Goal: Transaction & Acquisition: Purchase product/service

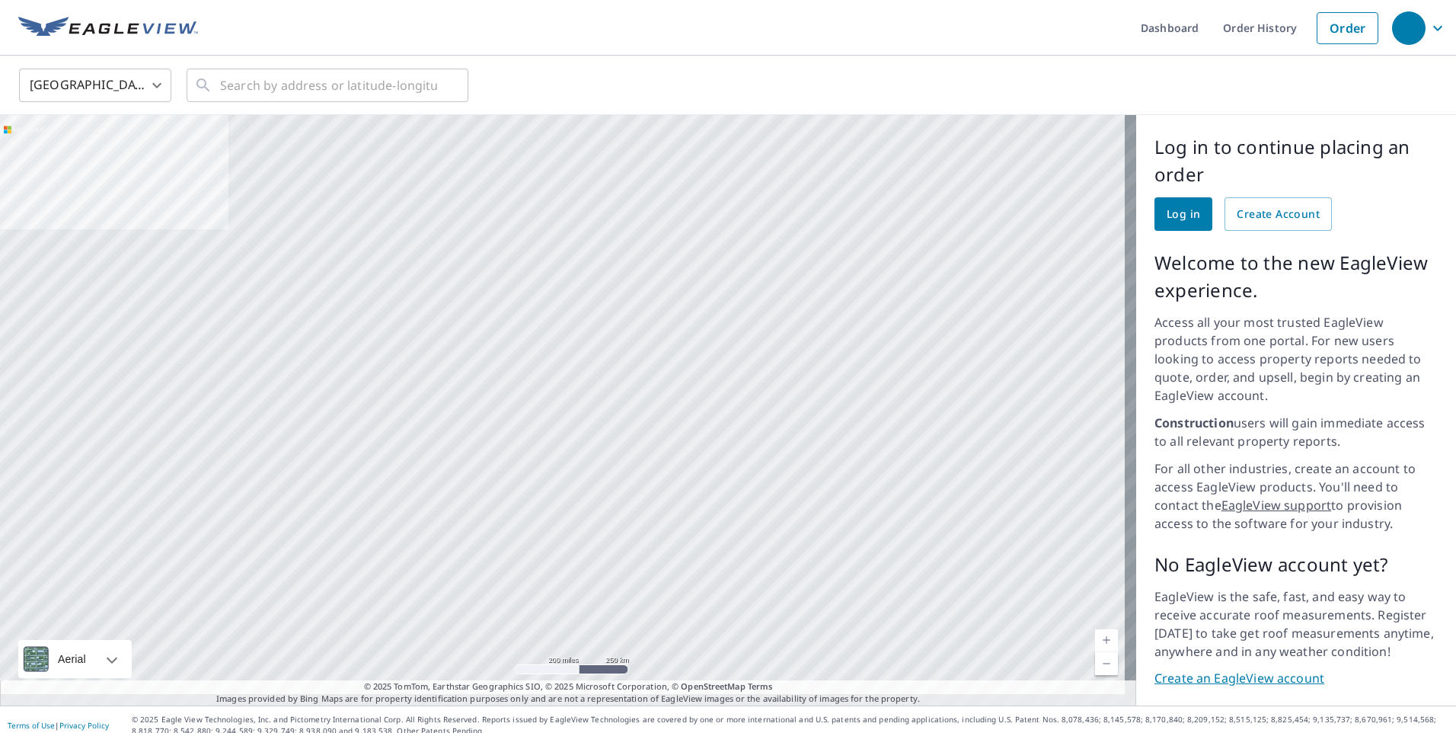
click at [1174, 209] on span "Log in" at bounding box center [1184, 214] width 34 height 19
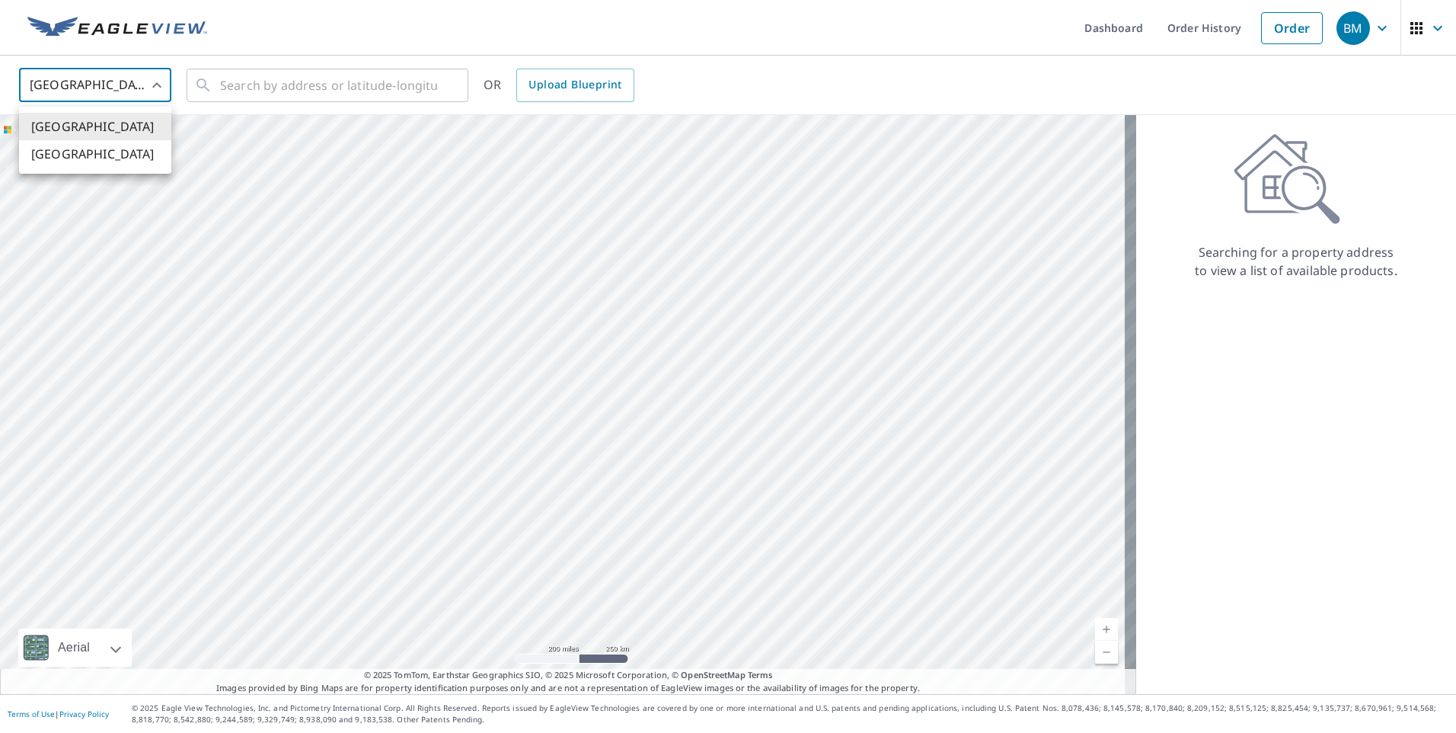
click at [157, 83] on body "BM BM Dashboard Order History Order BM United States US ​ ​ OR Upload Blueprint…" at bounding box center [728, 366] width 1456 height 733
click at [115, 152] on li "[GEOGRAPHIC_DATA]" at bounding box center [95, 153] width 152 height 27
type input "CA"
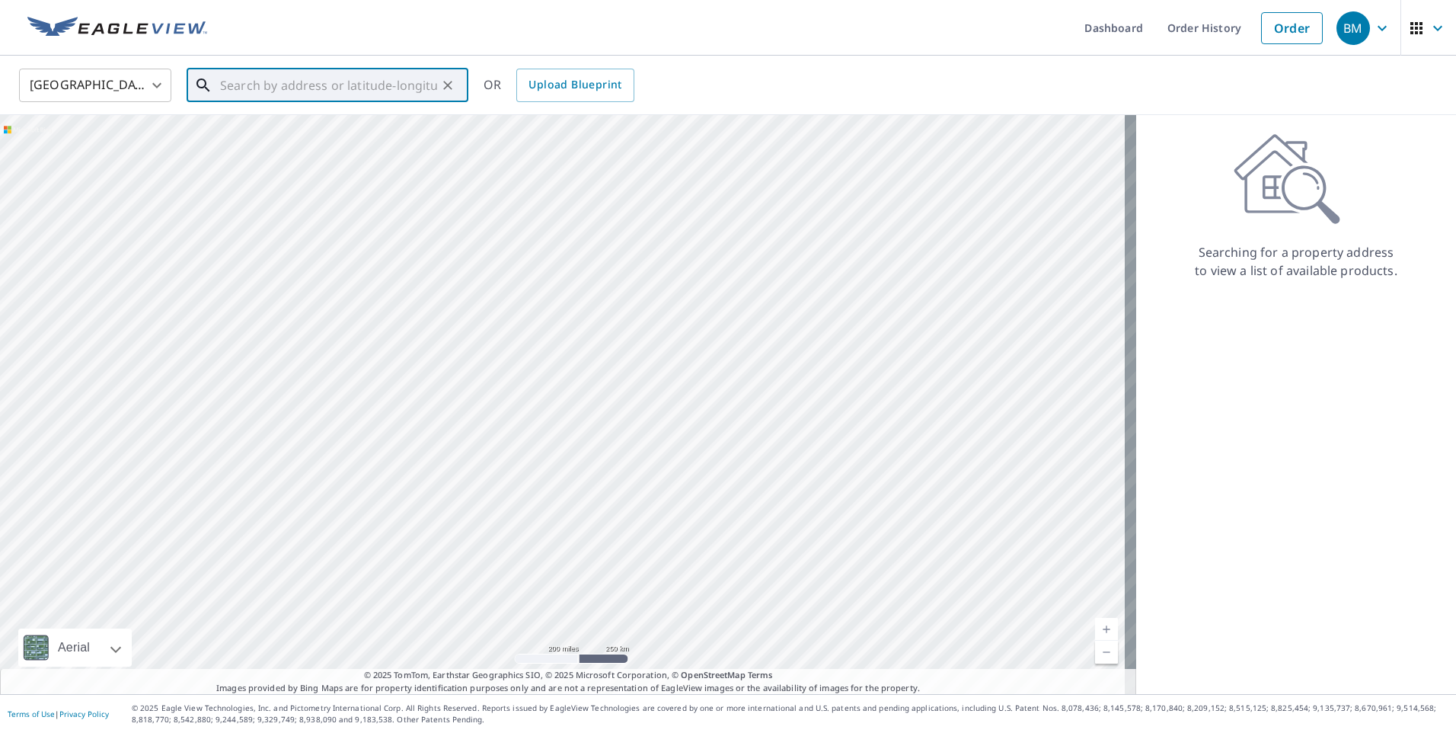
click at [338, 84] on input "text" at bounding box center [328, 85] width 217 height 43
click at [328, 126] on span "47470 CHARTWELL DR [PERSON_NAME] BC V2P8A2" at bounding box center [336, 138] width 239 height 37
type input "47470 CHARTWELL DR [PERSON_NAME] BC V2P8A2"
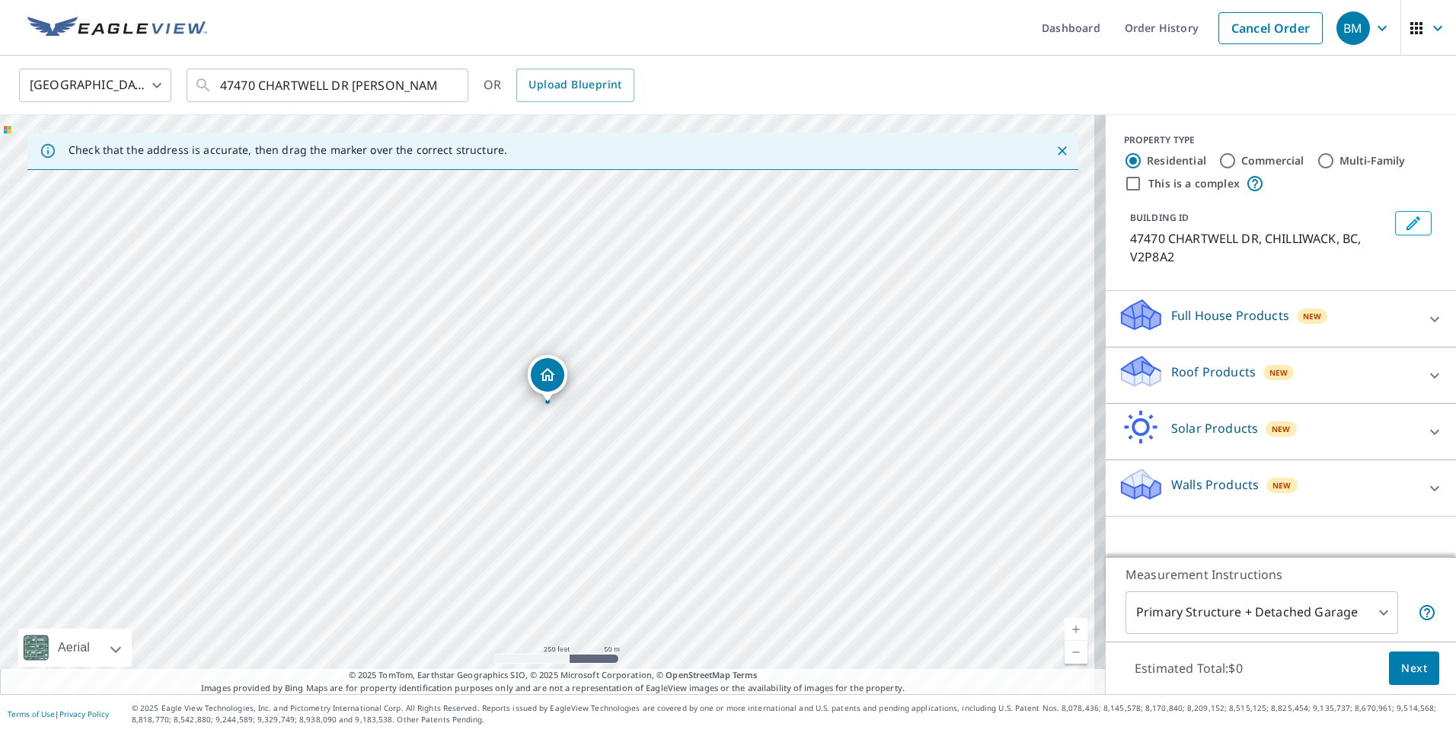
click at [1065, 625] on link "Current Level 17, Zoom In" at bounding box center [1076, 629] width 23 height 23
drag, startPoint x: 546, startPoint y: 375, endPoint x: 529, endPoint y: 467, distance: 93.8
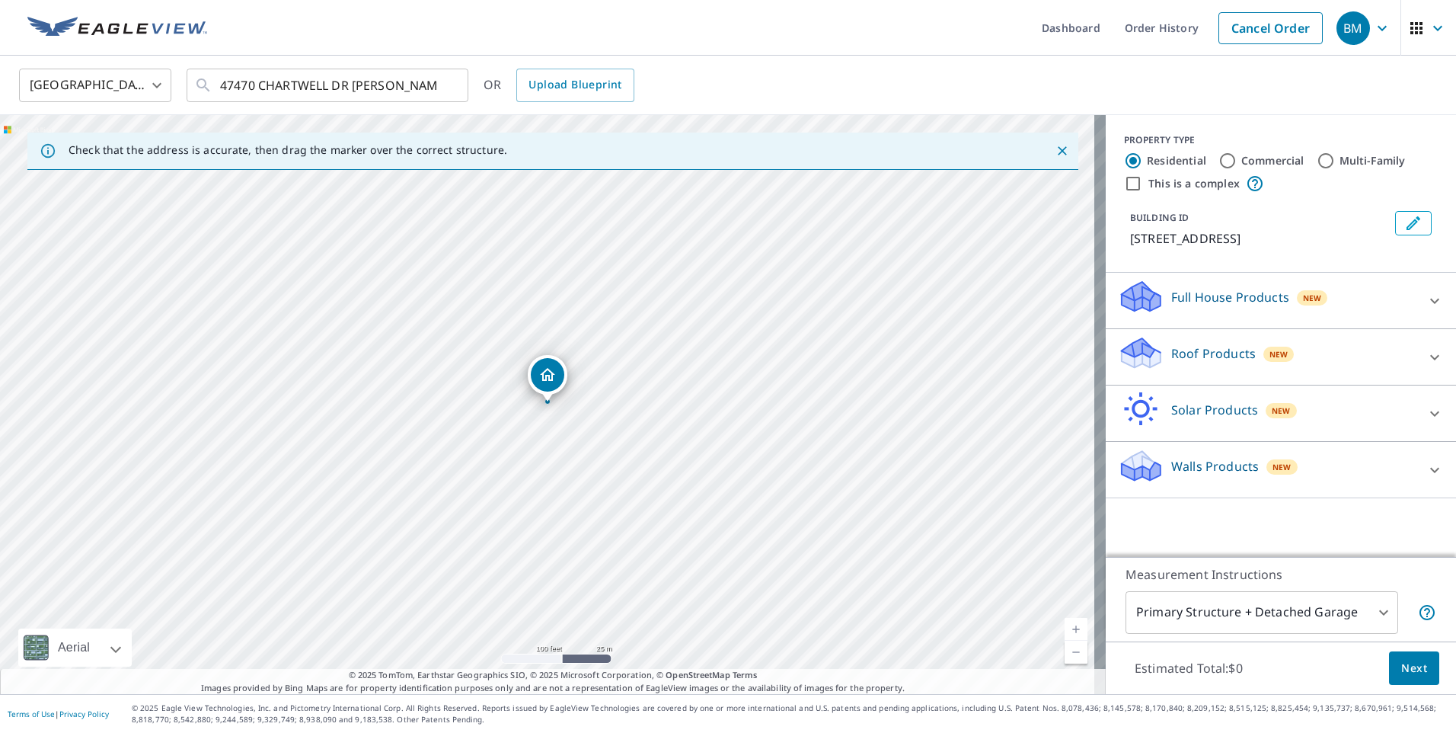
click at [1133, 357] on icon at bounding box center [1141, 347] width 39 height 19
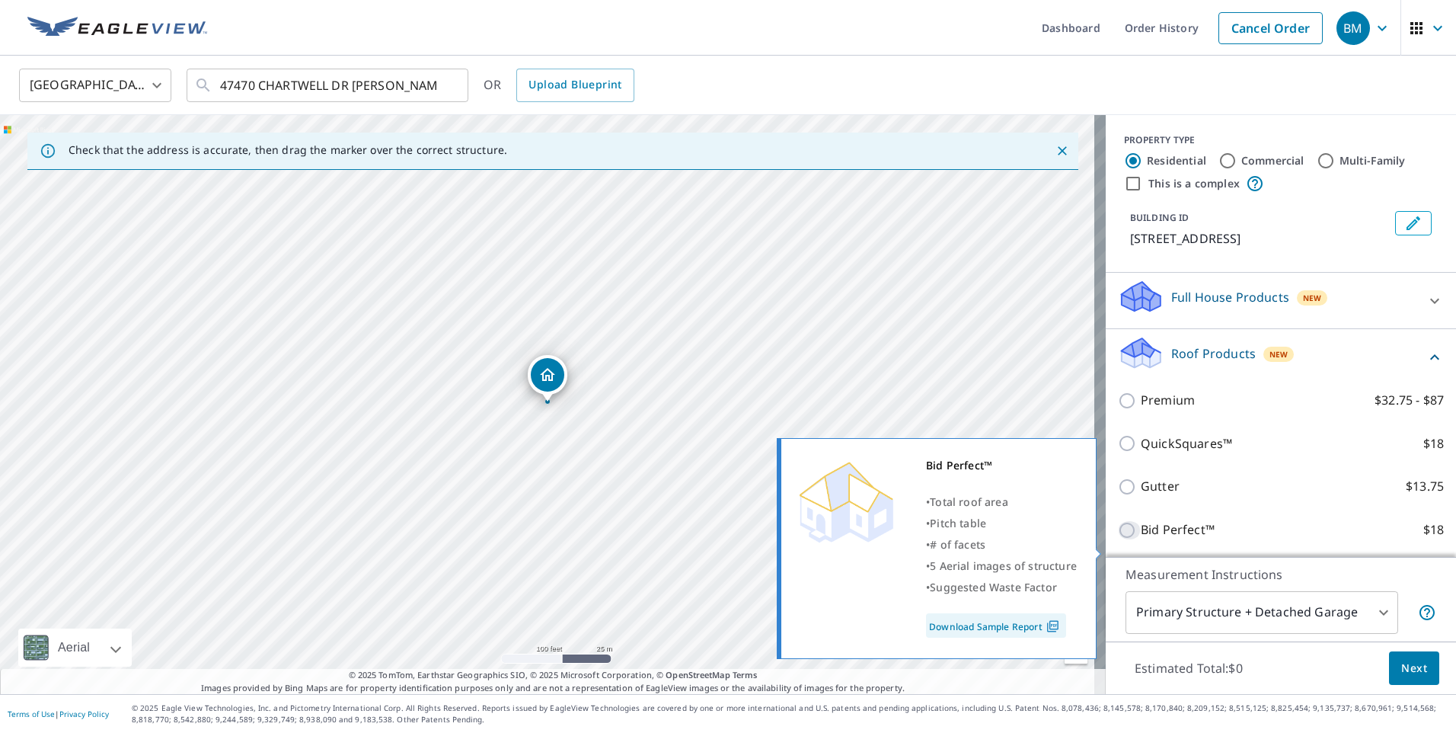
click at [1118, 539] on input "Bid Perfect™ $18" at bounding box center [1129, 530] width 23 height 18
checkbox input "true"
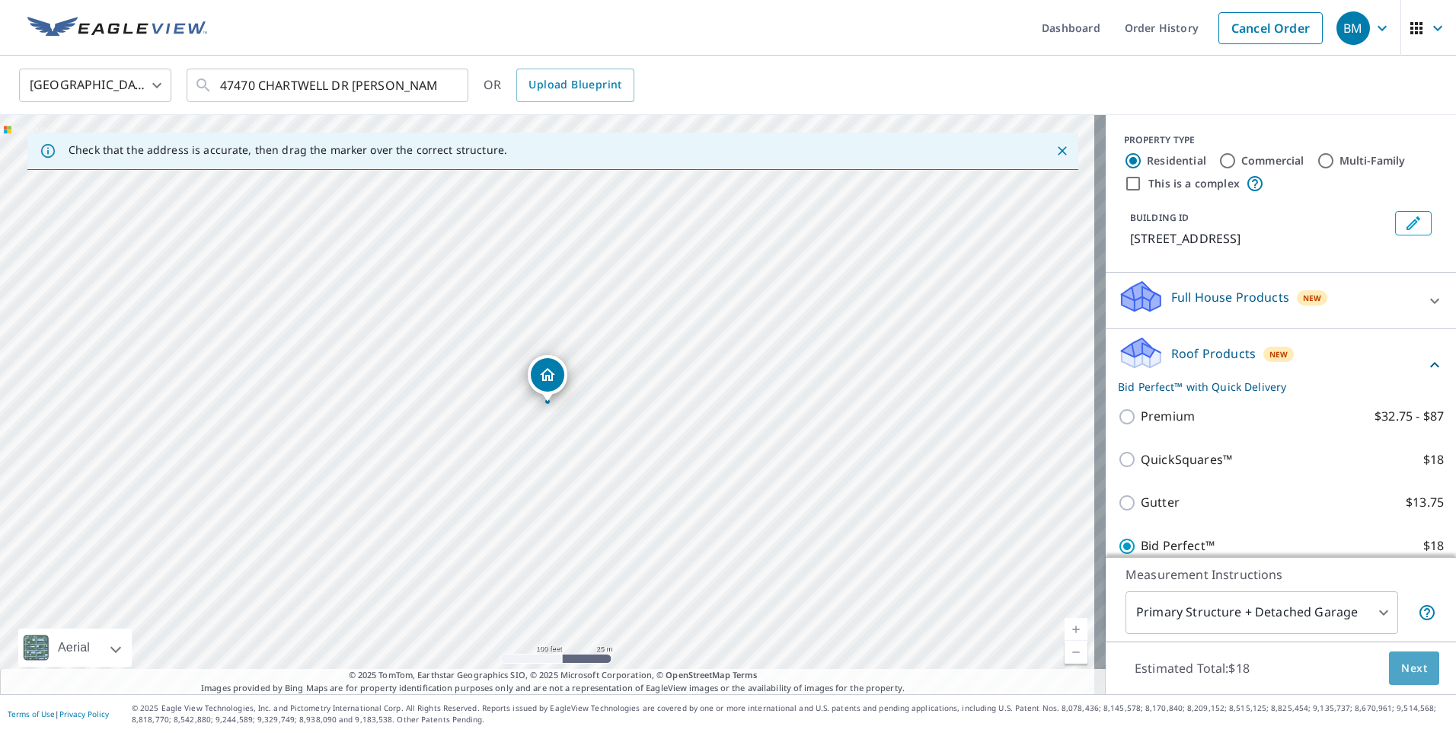
click at [1402, 659] on span "Next" at bounding box center [1415, 668] width 26 height 19
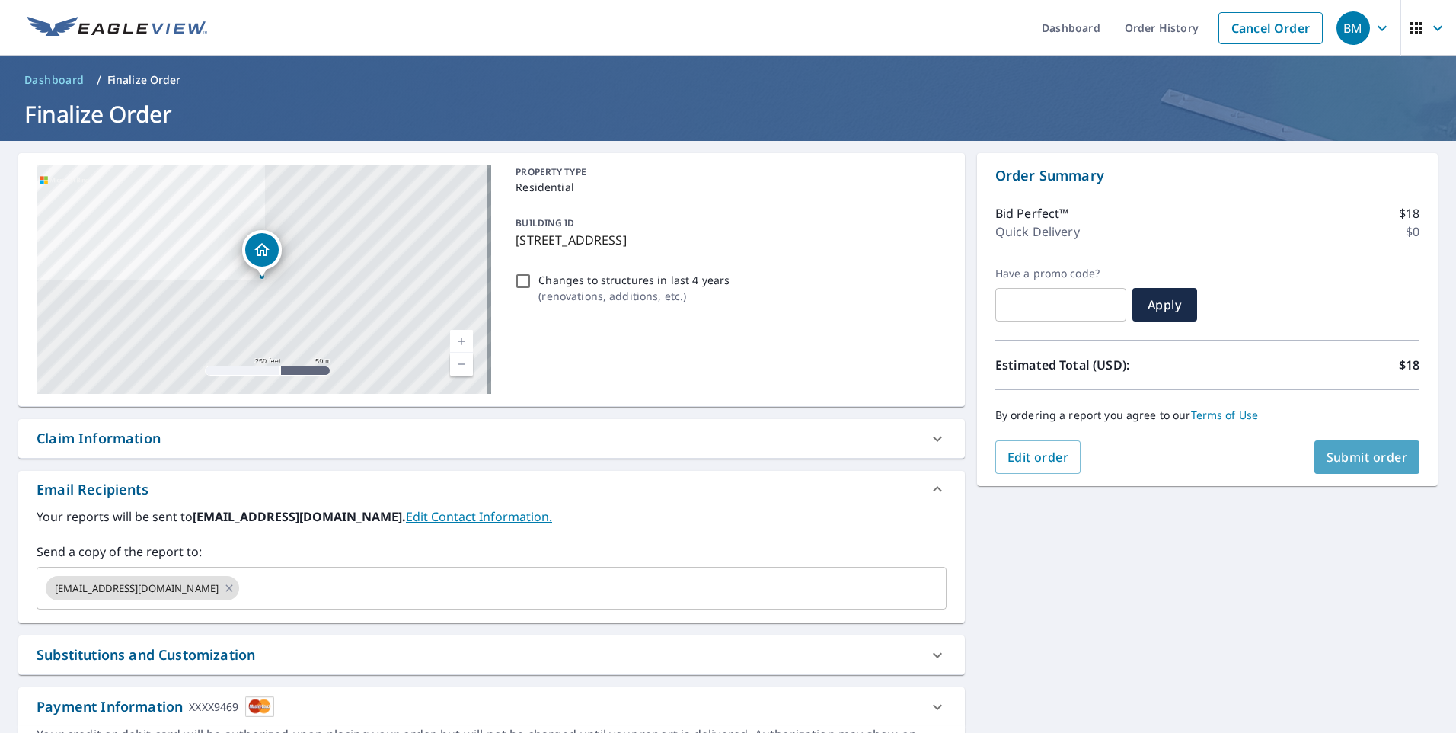
click at [1351, 457] on span "Submit order" at bounding box center [1368, 457] width 82 height 17
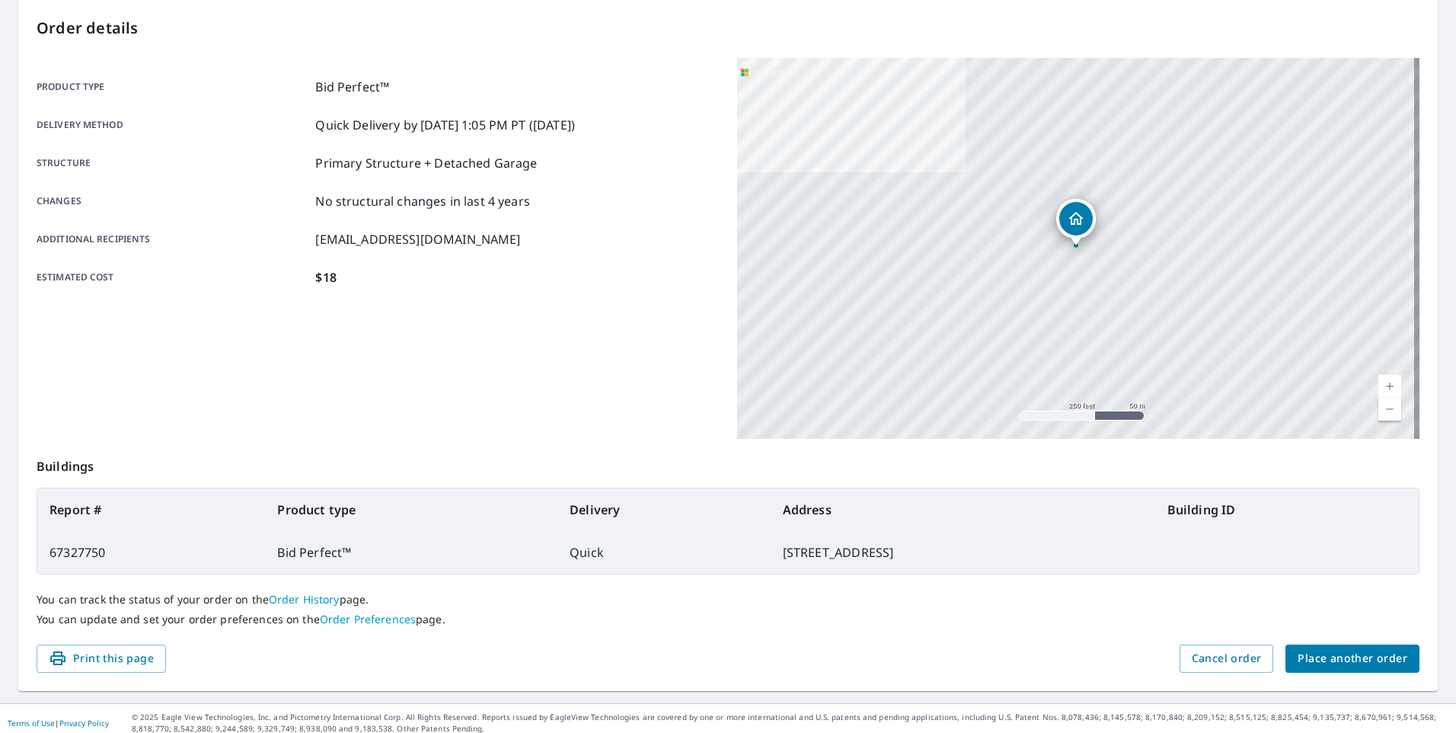
scroll to position [164, 0]
